Goal: Find specific page/section: Find specific page/section

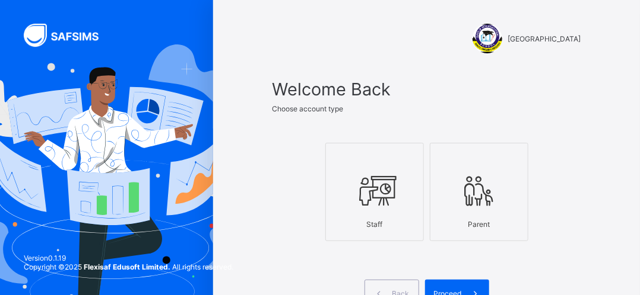
click at [379, 185] on icon at bounding box center [375, 191] width 42 height 36
click at [452, 286] on div "Proceed" at bounding box center [457, 293] width 64 height 27
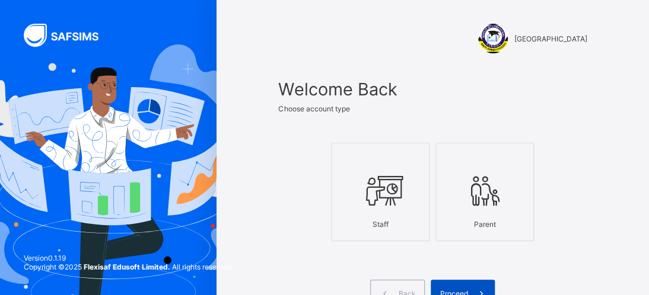
click at [452, 286] on div "Havilix International School Welcome Back Choose account type Staff Parent Back…" at bounding box center [324, 196] width 649 height 393
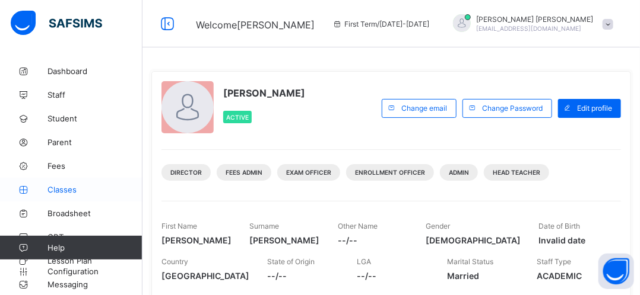
click at [53, 190] on span "Classes" at bounding box center [94, 189] width 95 height 9
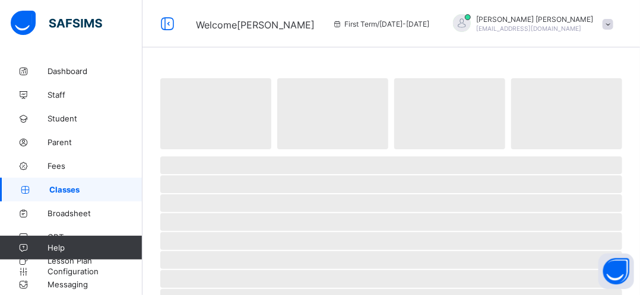
click at [53, 190] on span "Classes" at bounding box center [95, 189] width 93 height 9
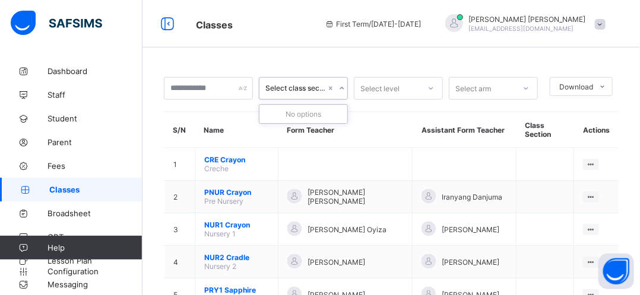
click at [345, 88] on icon at bounding box center [341, 88] width 7 height 12
click at [344, 88] on icon at bounding box center [341, 88] width 4 height 2
click at [434, 90] on icon at bounding box center [430, 88] width 7 height 12
